Goal: Find specific page/section: Find specific page/section

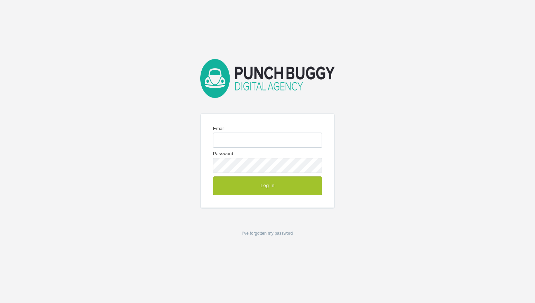
type input "[EMAIL_ADDRESS][DOMAIN_NAME]"
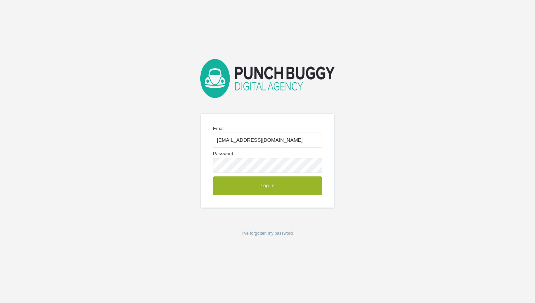
drag, startPoint x: 272, startPoint y: 183, endPoint x: 268, endPoint y: 94, distance: 89.9
click at [272, 184] on button "Log In" at bounding box center [267, 185] width 109 height 18
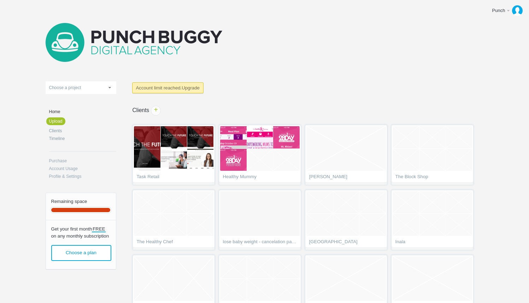
click at [489, 86] on body "Punch Edit profile Get more space Log out Upload 151 Home concepts 1place All K…" at bounding box center [264, 151] width 529 height 303
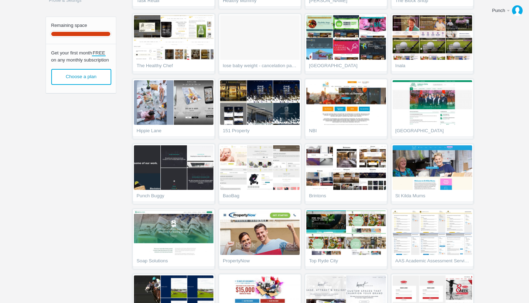
scroll to position [262, 0]
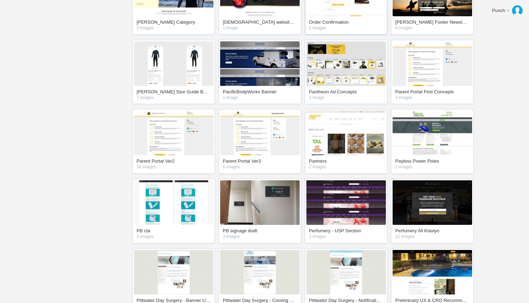
scroll to position [480, 0]
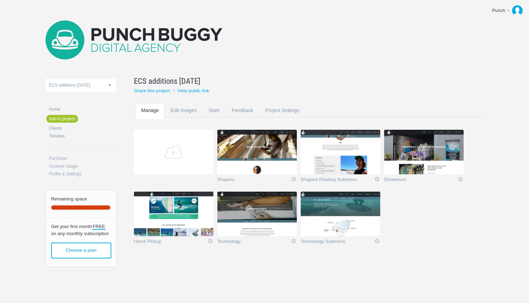
scroll to position [4, 0]
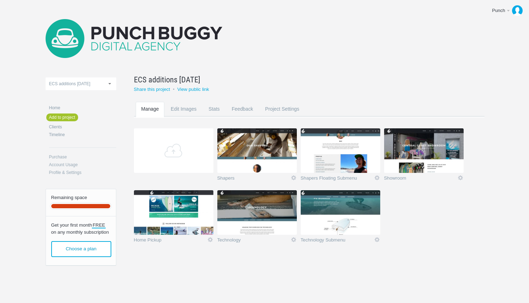
click at [447, 238] on section "Add Shapers Icon Views: 18 Rename Edit / Replace Remove Delete Yeah I'm sure Sh…" at bounding box center [314, 190] width 361 height 124
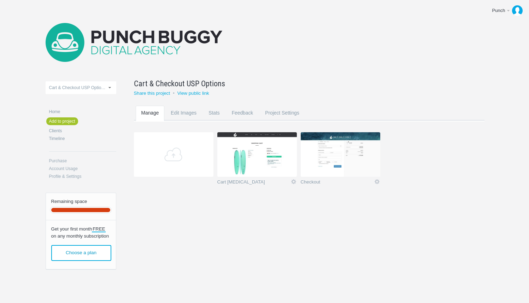
click at [328, 151] on img at bounding box center [341, 154] width 80 height 45
